Goal: Navigation & Orientation: Find specific page/section

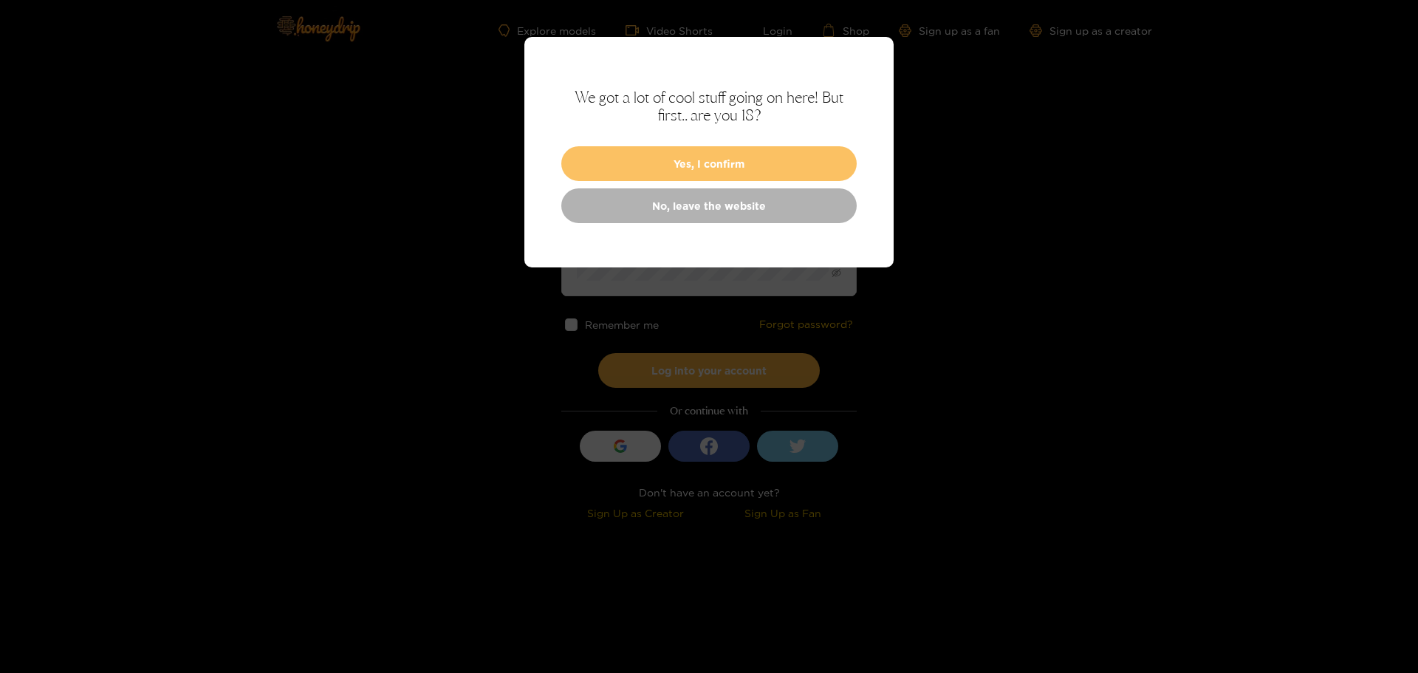
click at [727, 169] on button "Yes, I confirm" at bounding box center [709, 163] width 296 height 35
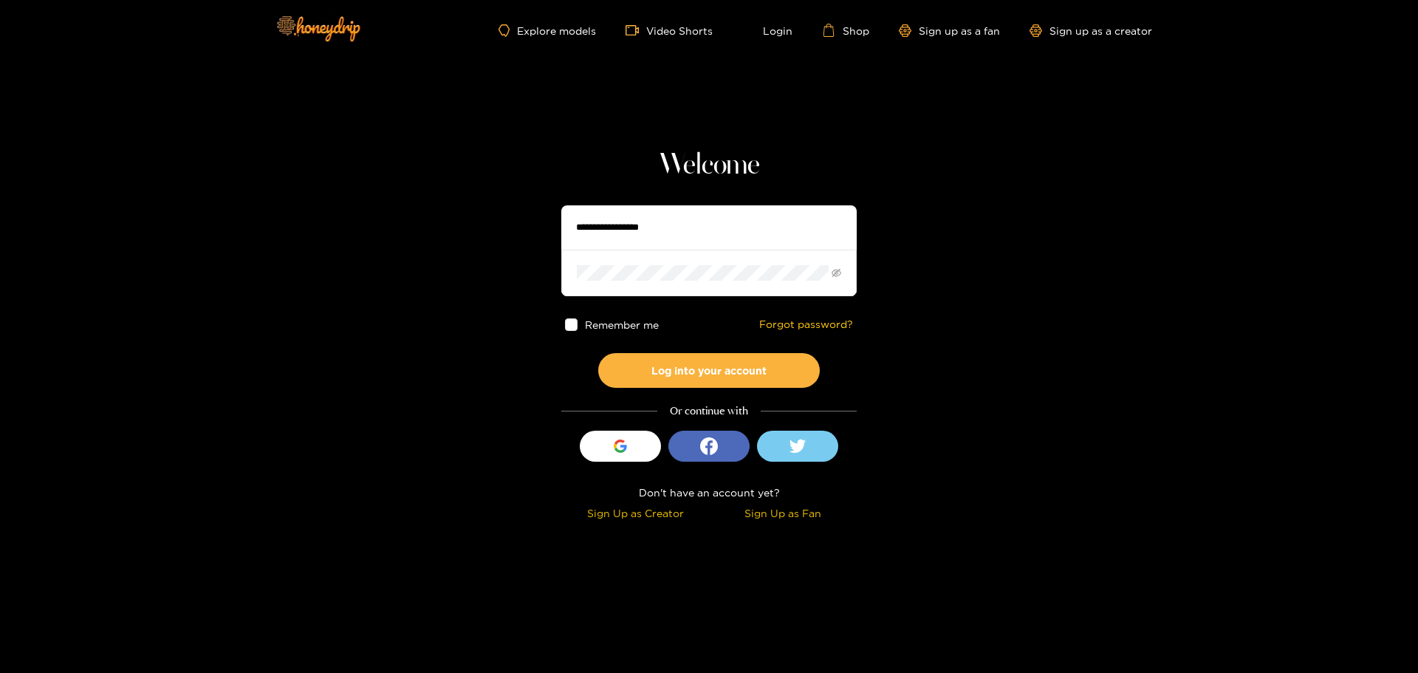
click at [706, 225] on input "text" at bounding box center [709, 227] width 296 height 44
type input "*******"
click at [723, 372] on button "Log into your account" at bounding box center [709, 370] width 222 height 35
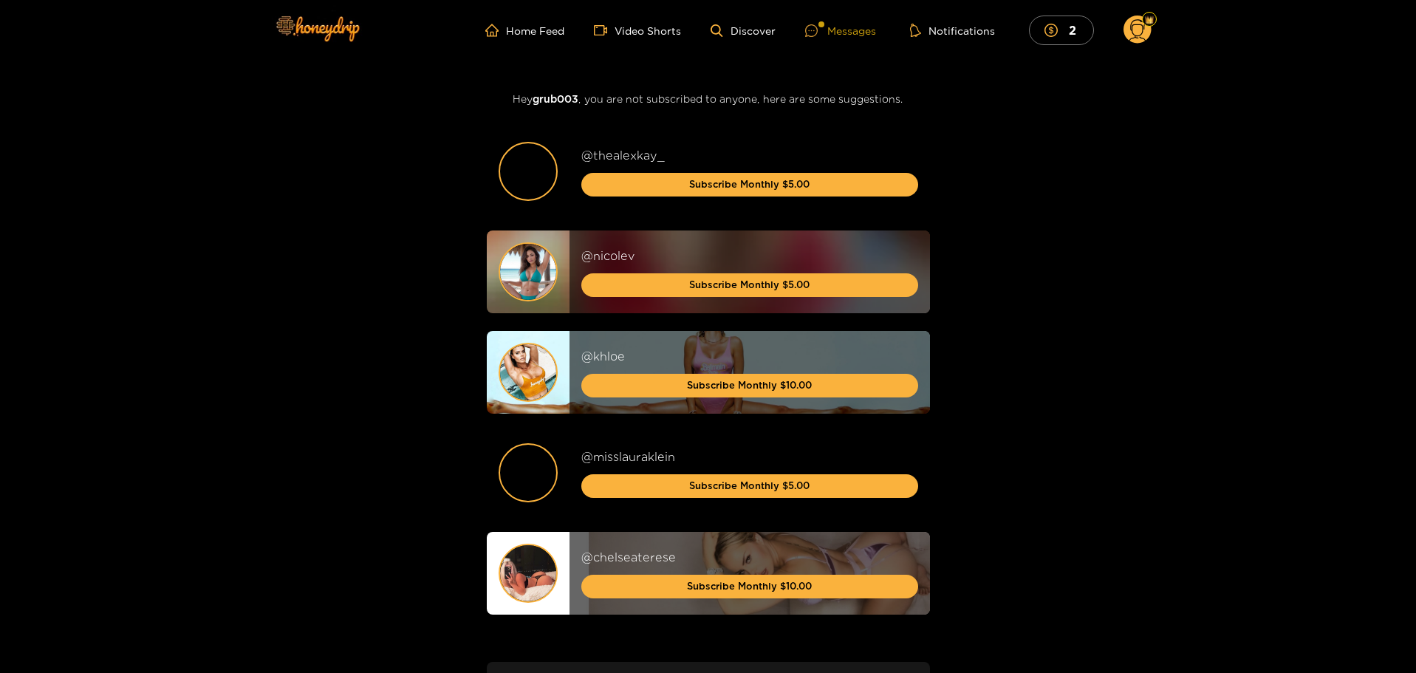
click at [852, 34] on div "Messages" at bounding box center [840, 30] width 71 height 17
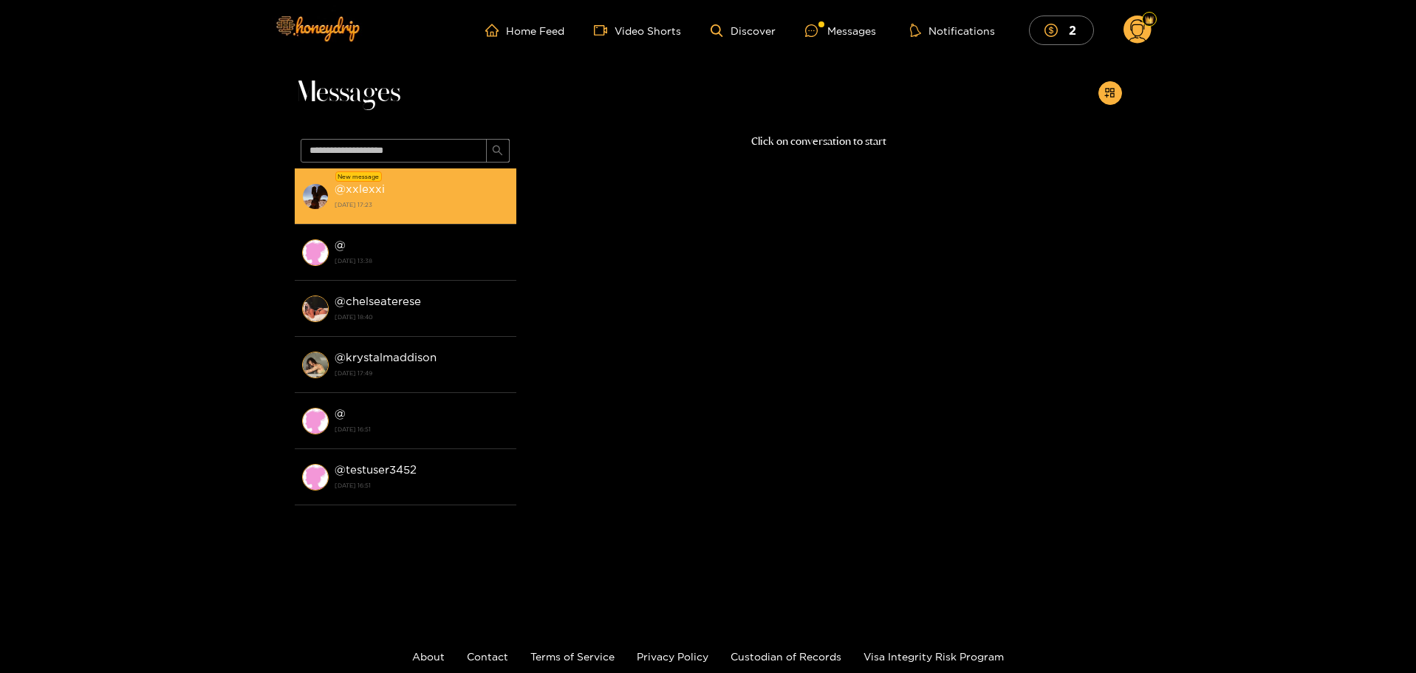
click at [365, 190] on strong "@ xxlexxi" at bounding box center [360, 188] width 50 height 13
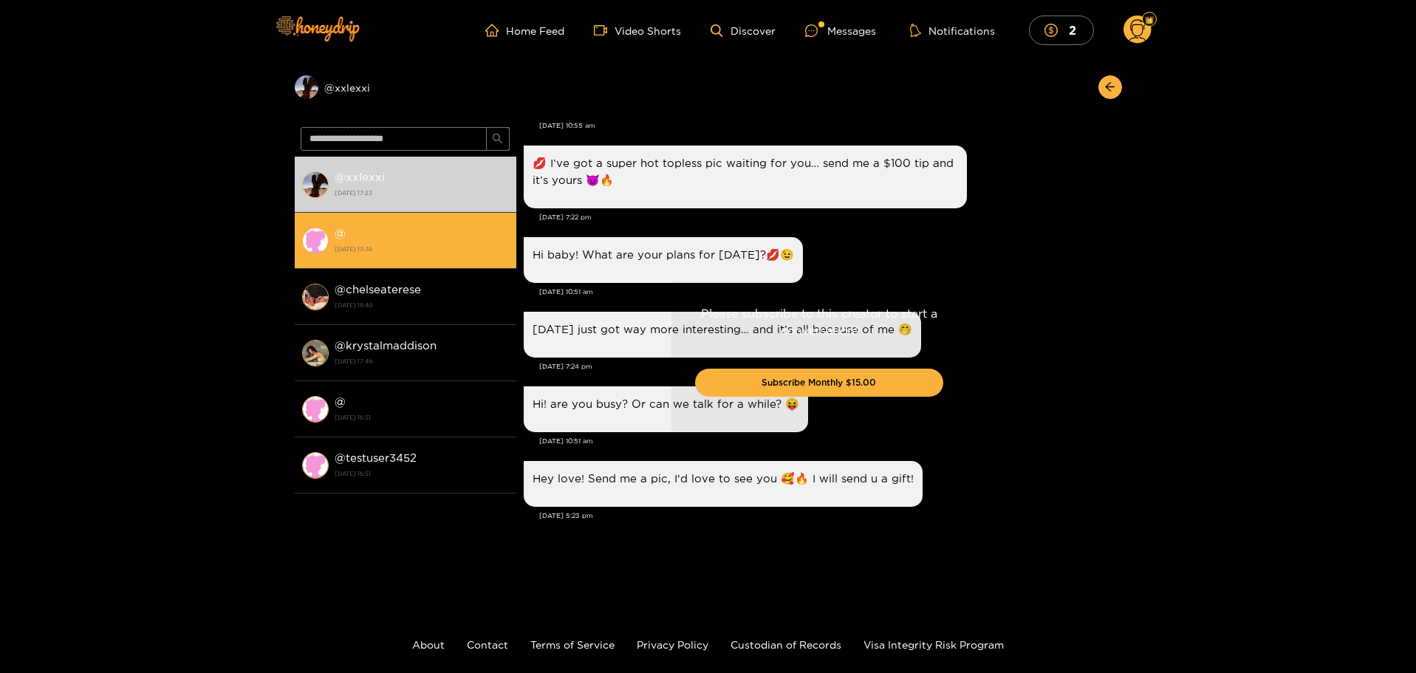
click at [350, 231] on div "@ [DATE] 13:38" at bounding box center [422, 240] width 174 height 33
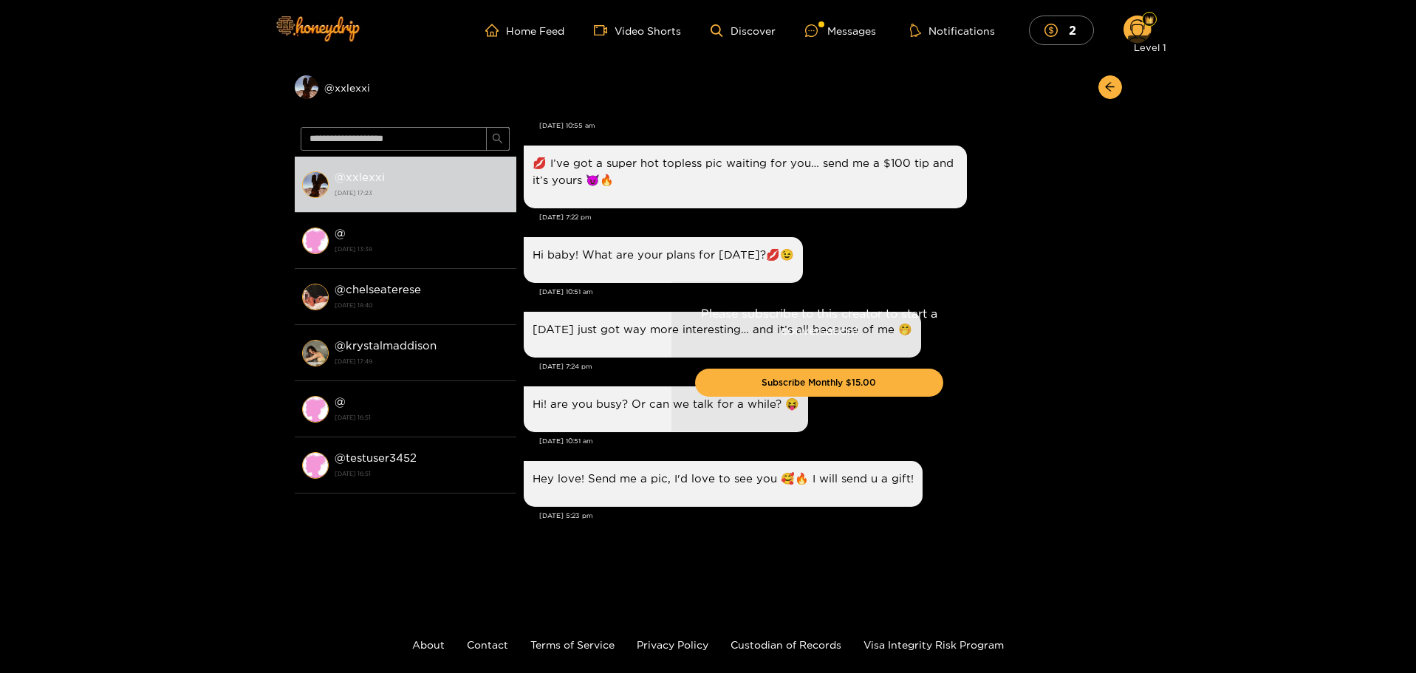
click at [1142, 32] on div "Level 1" at bounding box center [1150, 45] width 44 height 30
click at [1137, 34] on div "Level 1" at bounding box center [1150, 45] width 44 height 30
click at [1137, 21] on circle at bounding box center [1138, 30] width 28 height 28
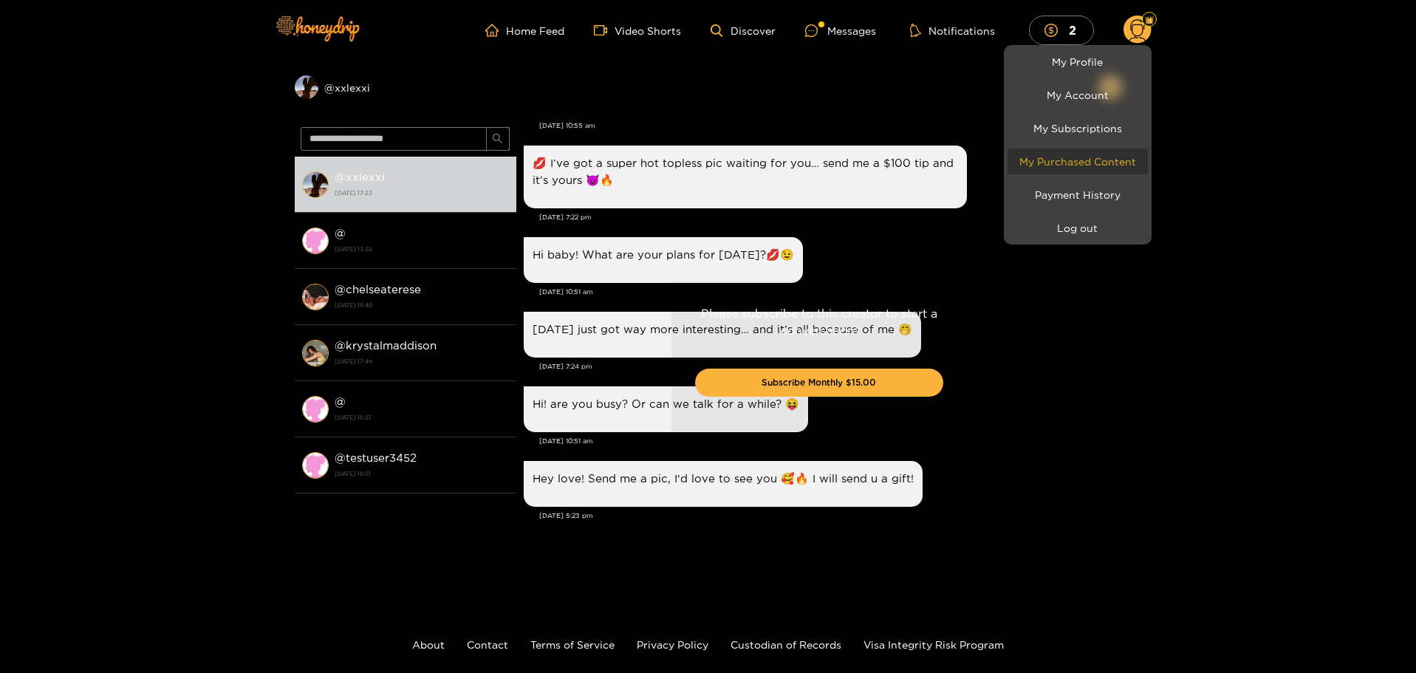
click at [1076, 165] on link "My Purchased Content" at bounding box center [1078, 161] width 140 height 26
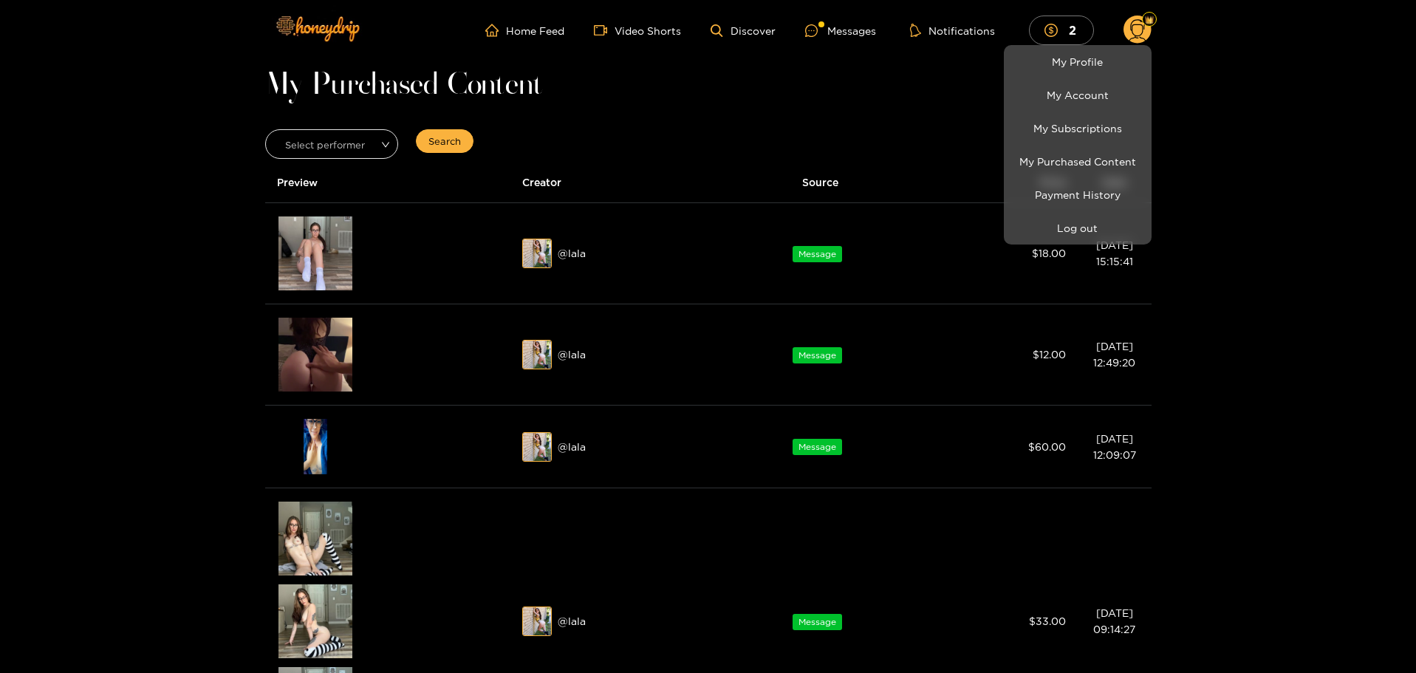
click at [325, 361] on div at bounding box center [708, 336] width 1416 height 673
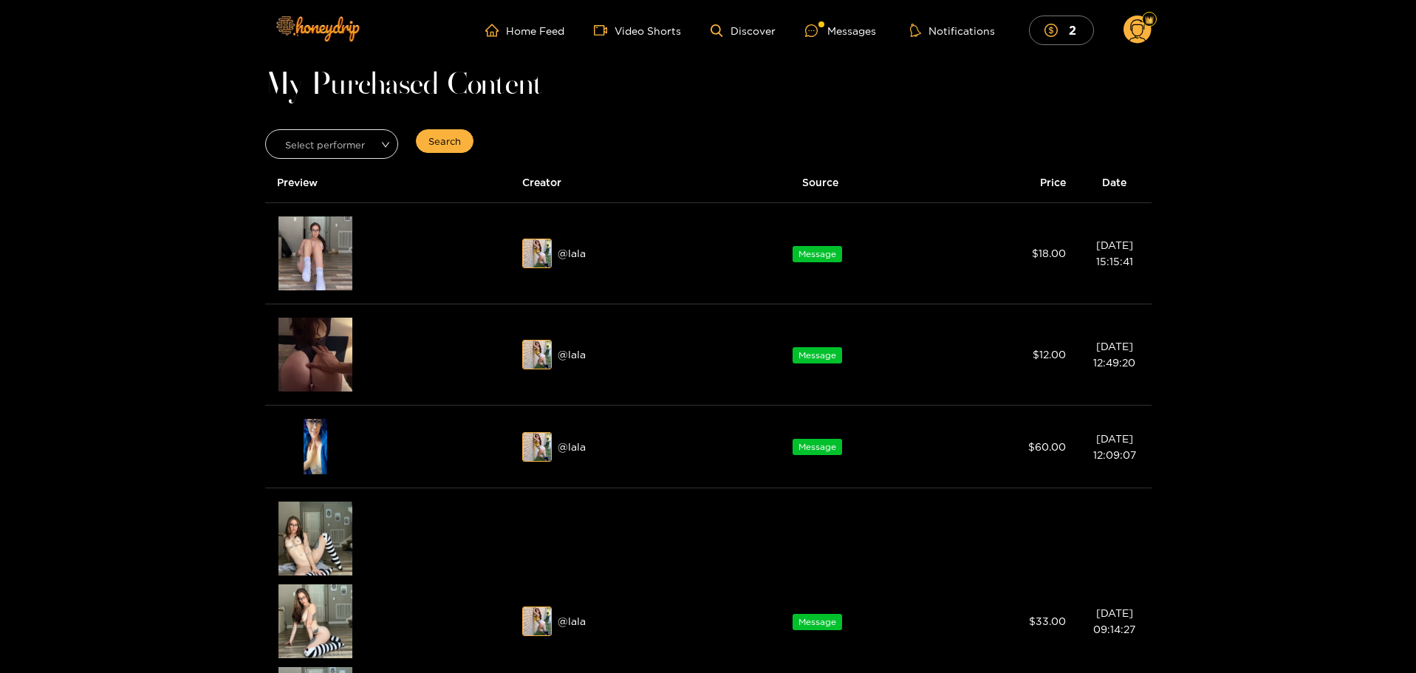
click at [325, 361] on div "Preview" at bounding box center [315, 354] width 41 height 27
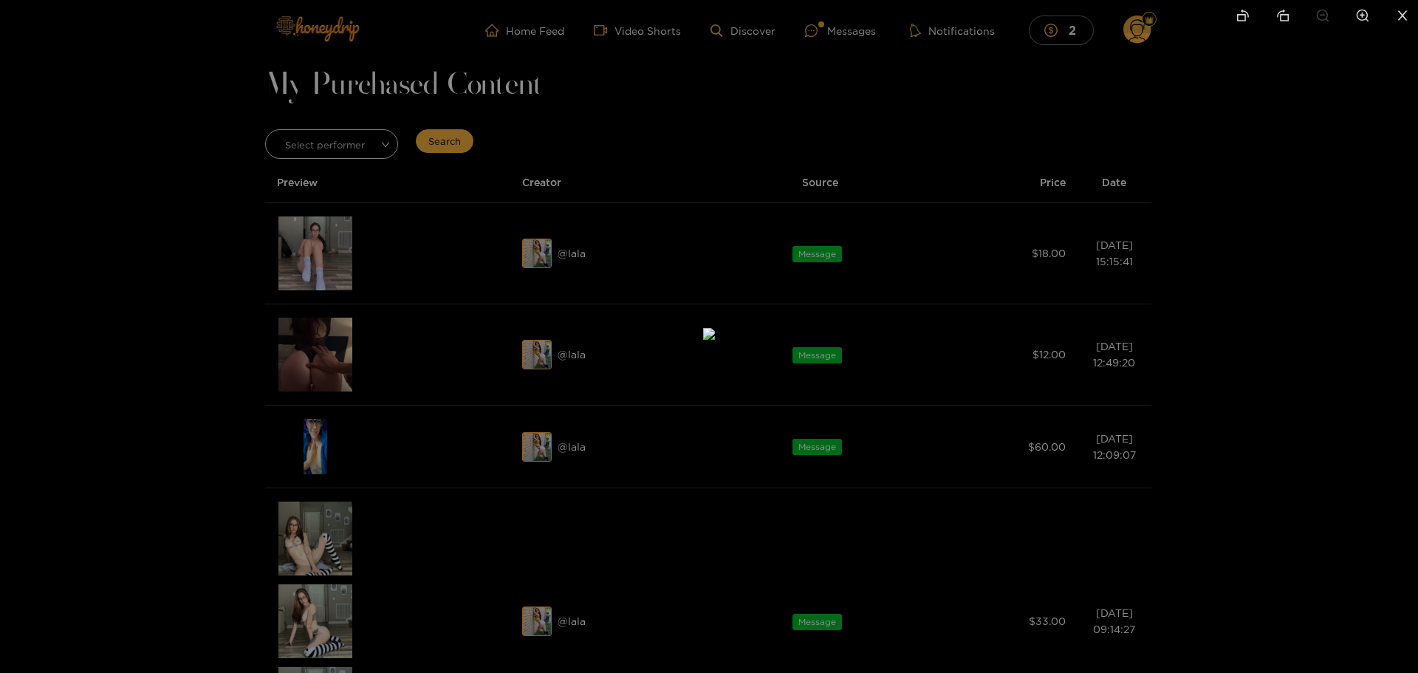
click at [325, 361] on div at bounding box center [709, 336] width 1418 height 673
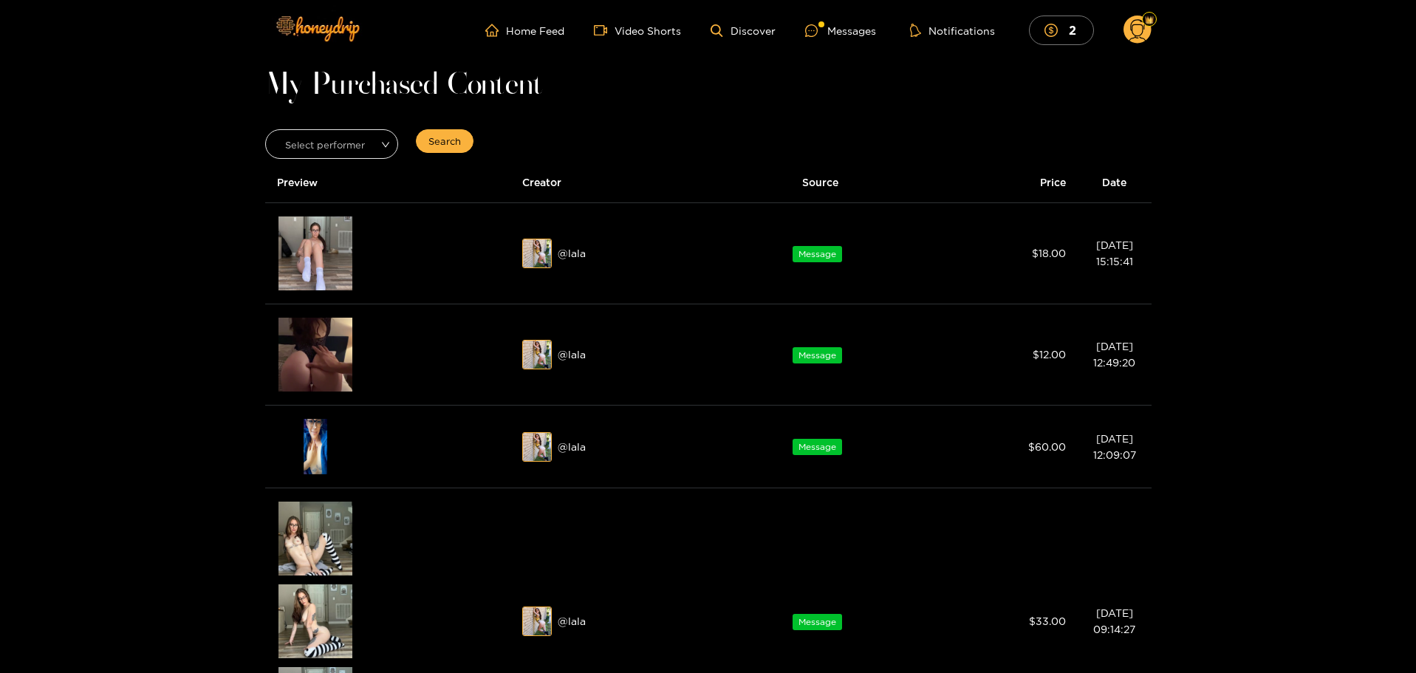
click at [325, 361] on div "Preview" at bounding box center [315, 354] width 41 height 27
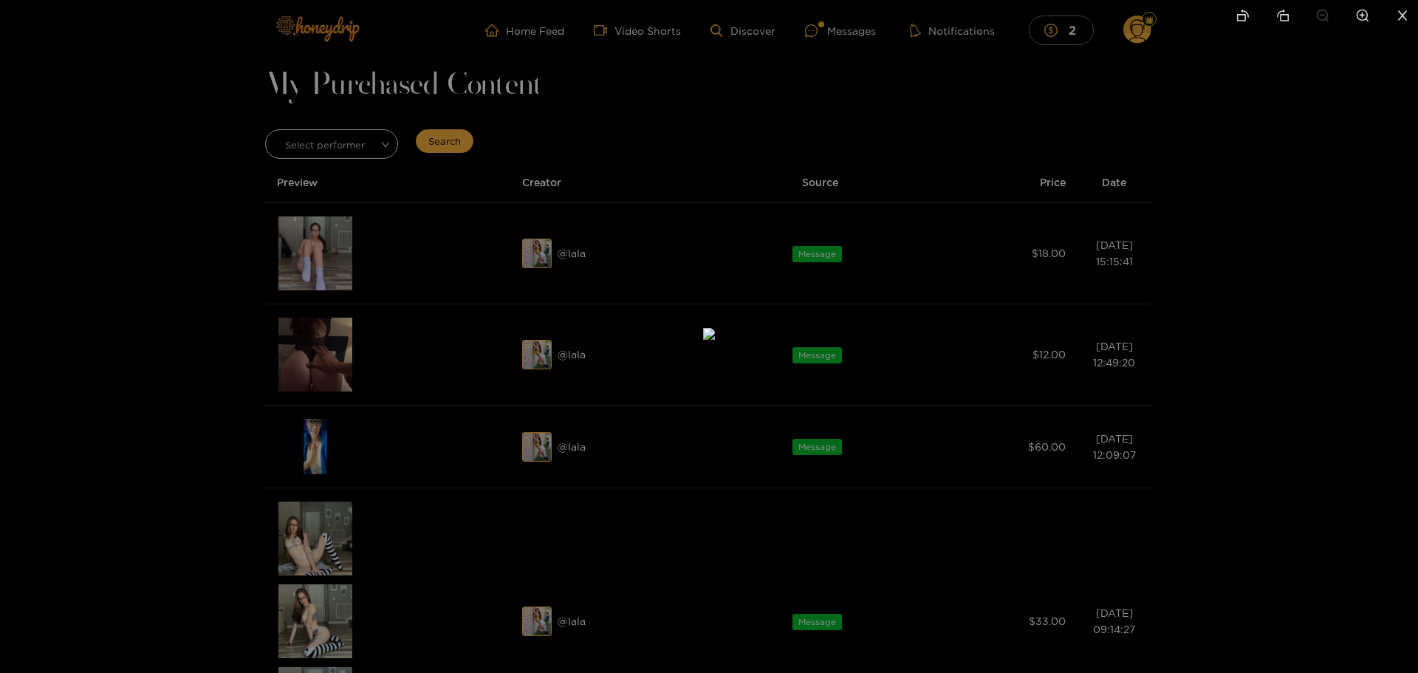
click at [308, 457] on div at bounding box center [709, 336] width 1418 height 673
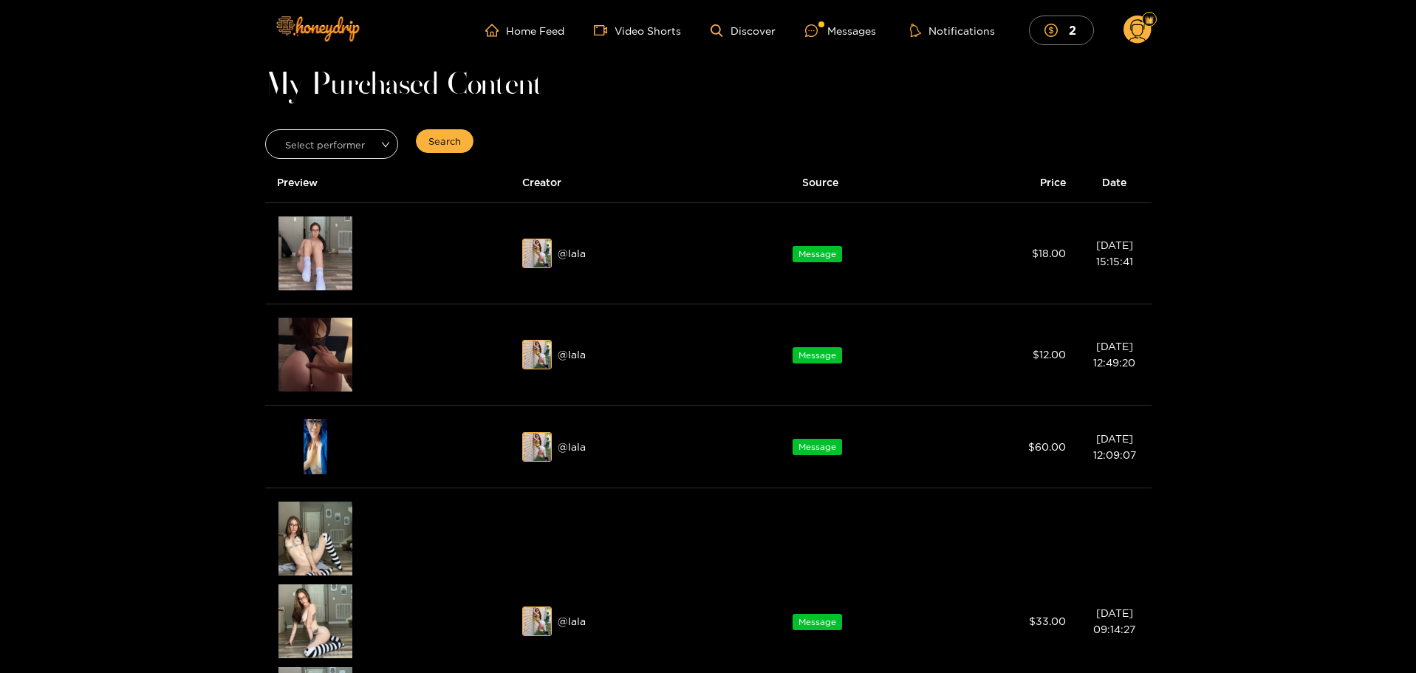
click at [1141, 29] on circle at bounding box center [1138, 30] width 28 height 28
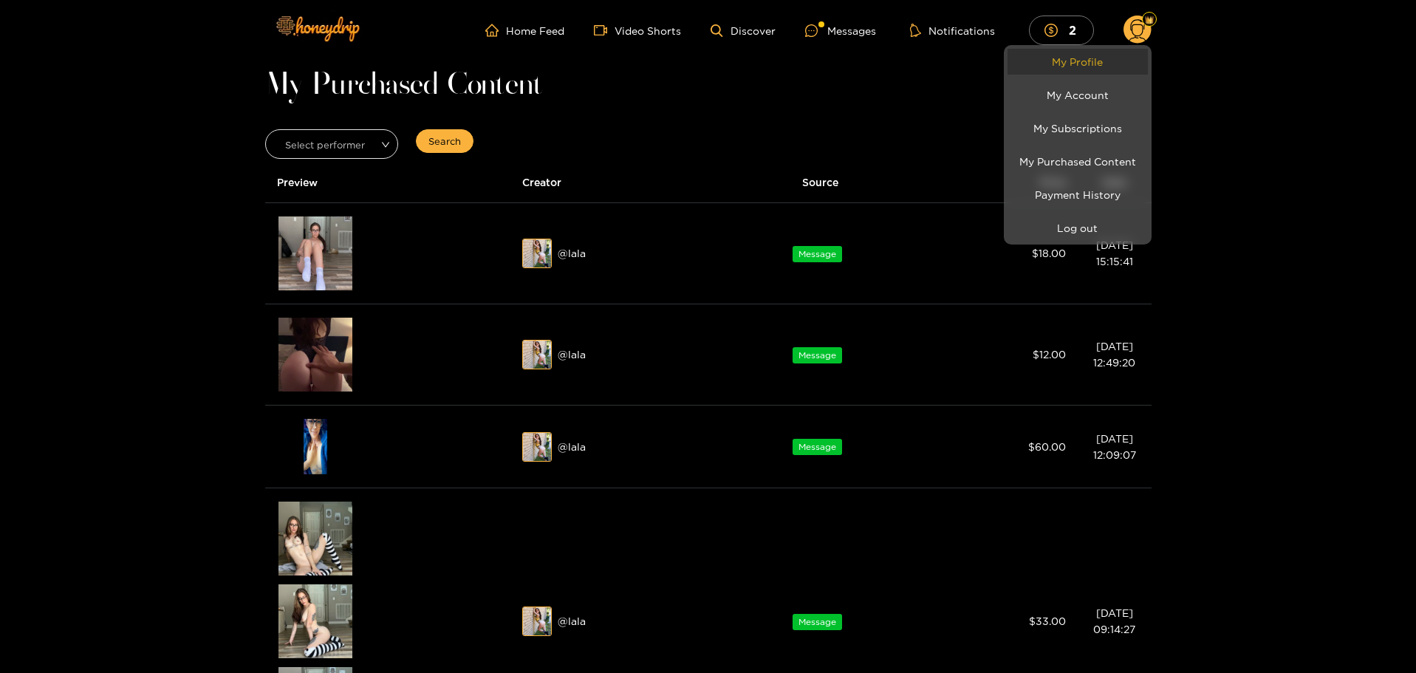
click at [1098, 64] on link "My Profile" at bounding box center [1078, 62] width 140 height 26
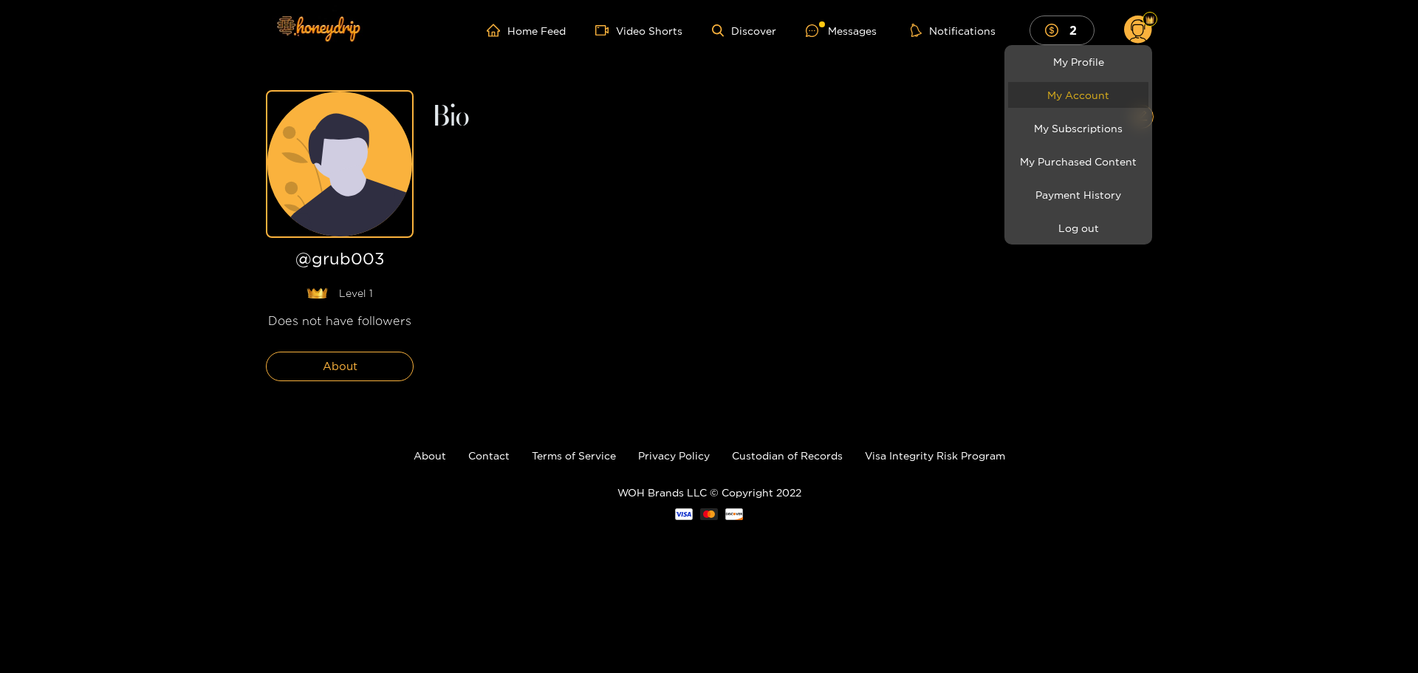
click at [1096, 94] on link "My Account" at bounding box center [1078, 95] width 140 height 26
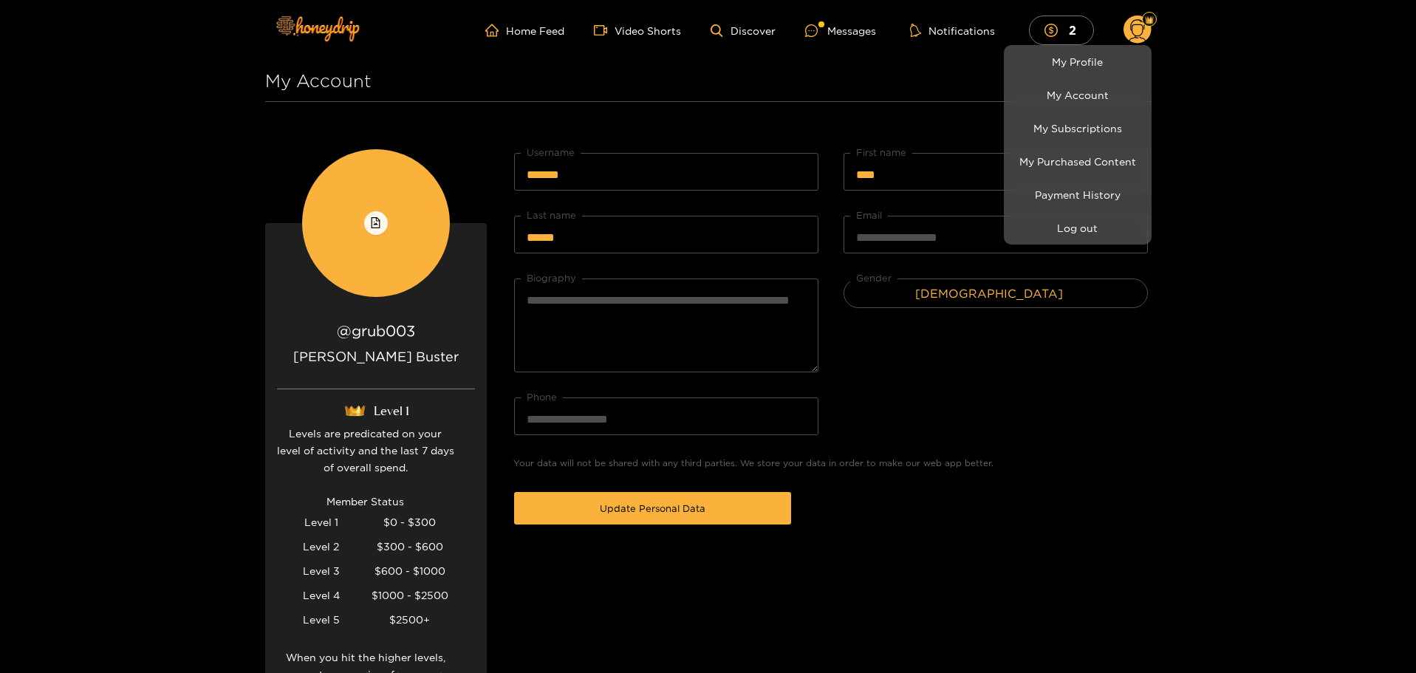
click at [1233, 45] on div at bounding box center [708, 336] width 1416 height 673
